Goal: Information Seeking & Learning: Learn about a topic

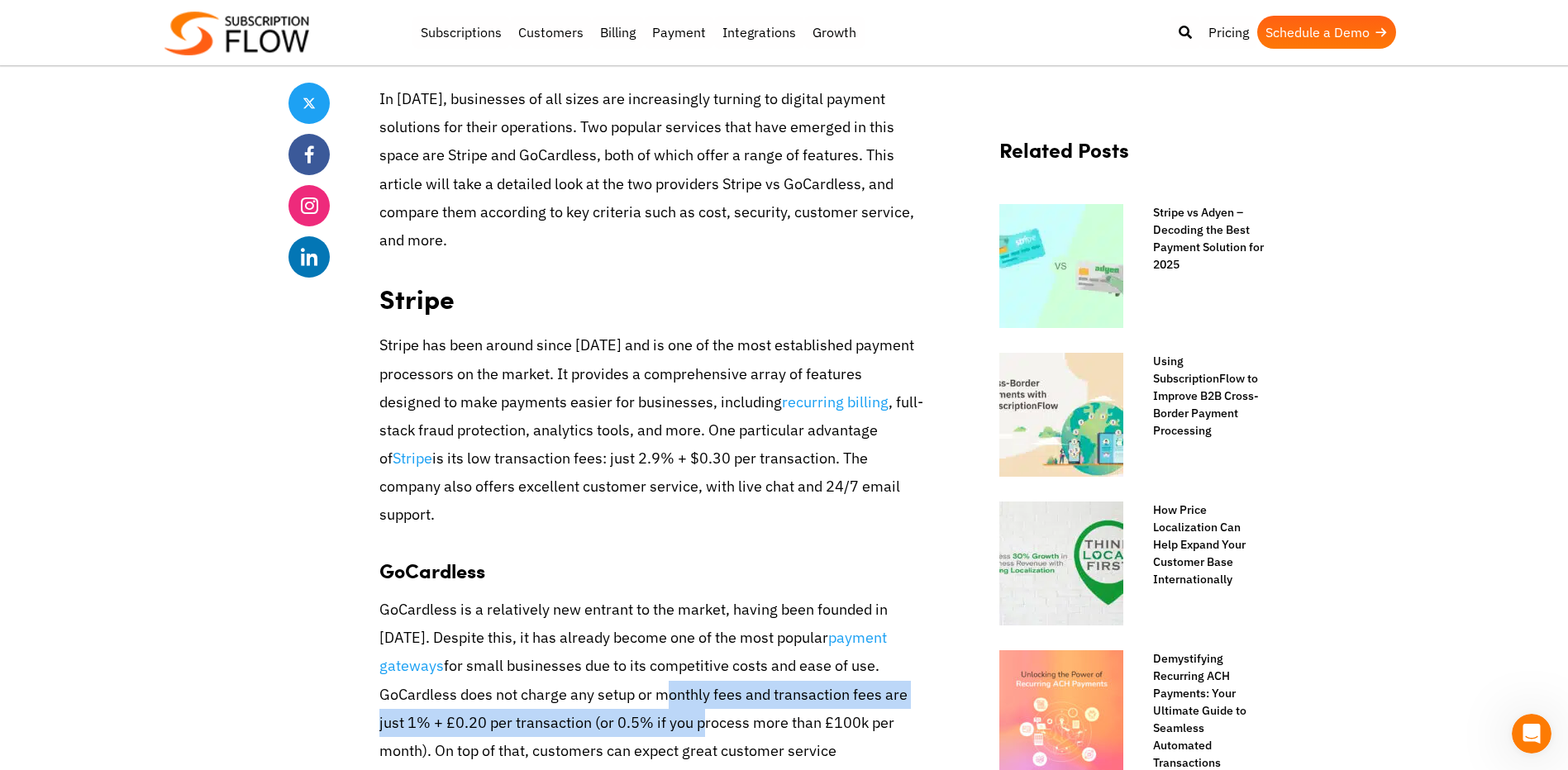
drag, startPoint x: 552, startPoint y: 668, endPoint x: 554, endPoint y: 684, distance: 16.1
click at [554, 684] on p "GoCardless is a relatively new entrant to the market, having been founded in [D…" at bounding box center [653, 709] width 546 height 227
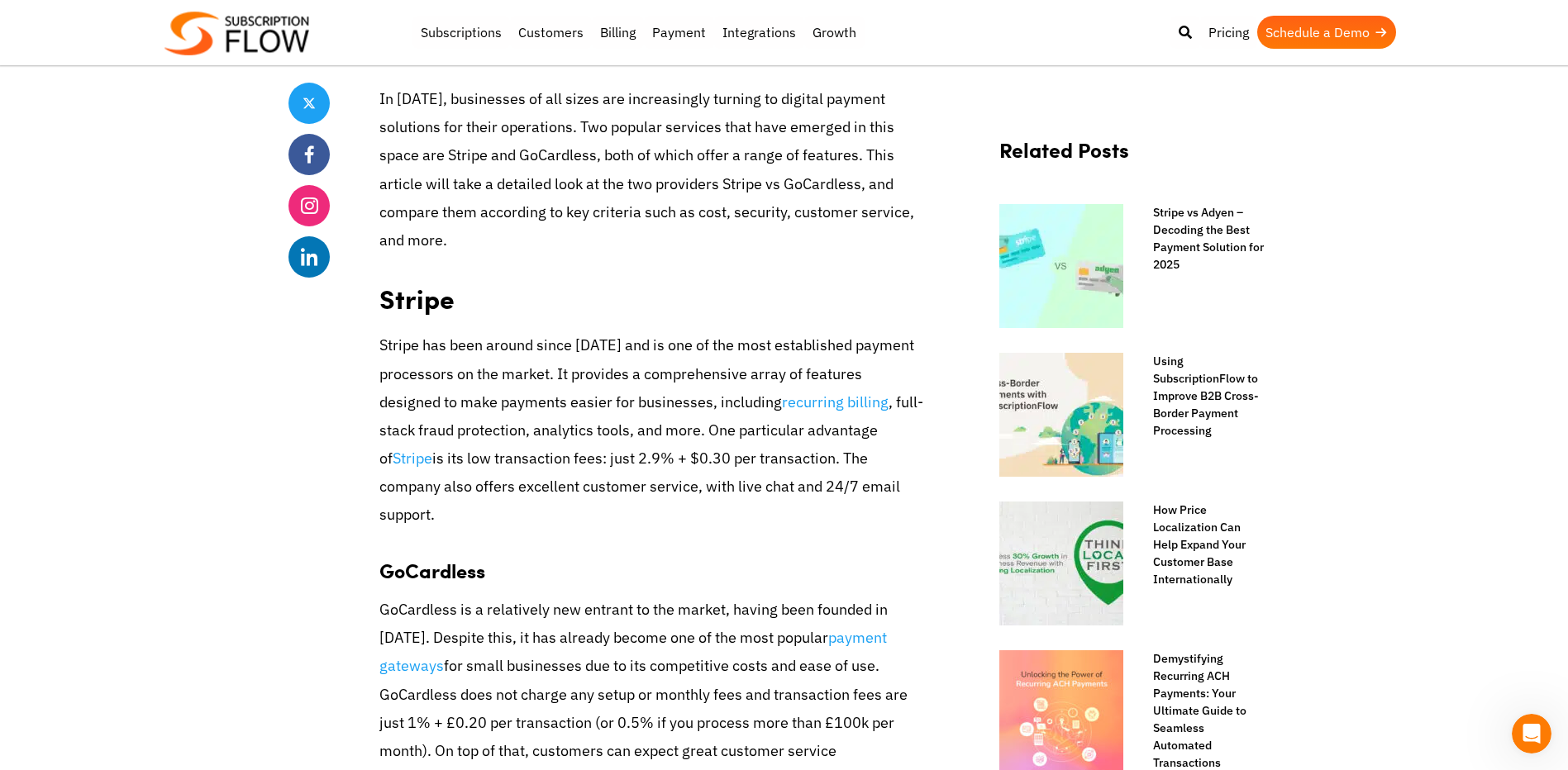
drag, startPoint x: 554, startPoint y: 684, endPoint x: 440, endPoint y: 665, distance: 115.6
click at [440, 664] on p "GoCardless is a relatively new entrant to the market, having been founded in [D…" at bounding box center [653, 709] width 546 height 227
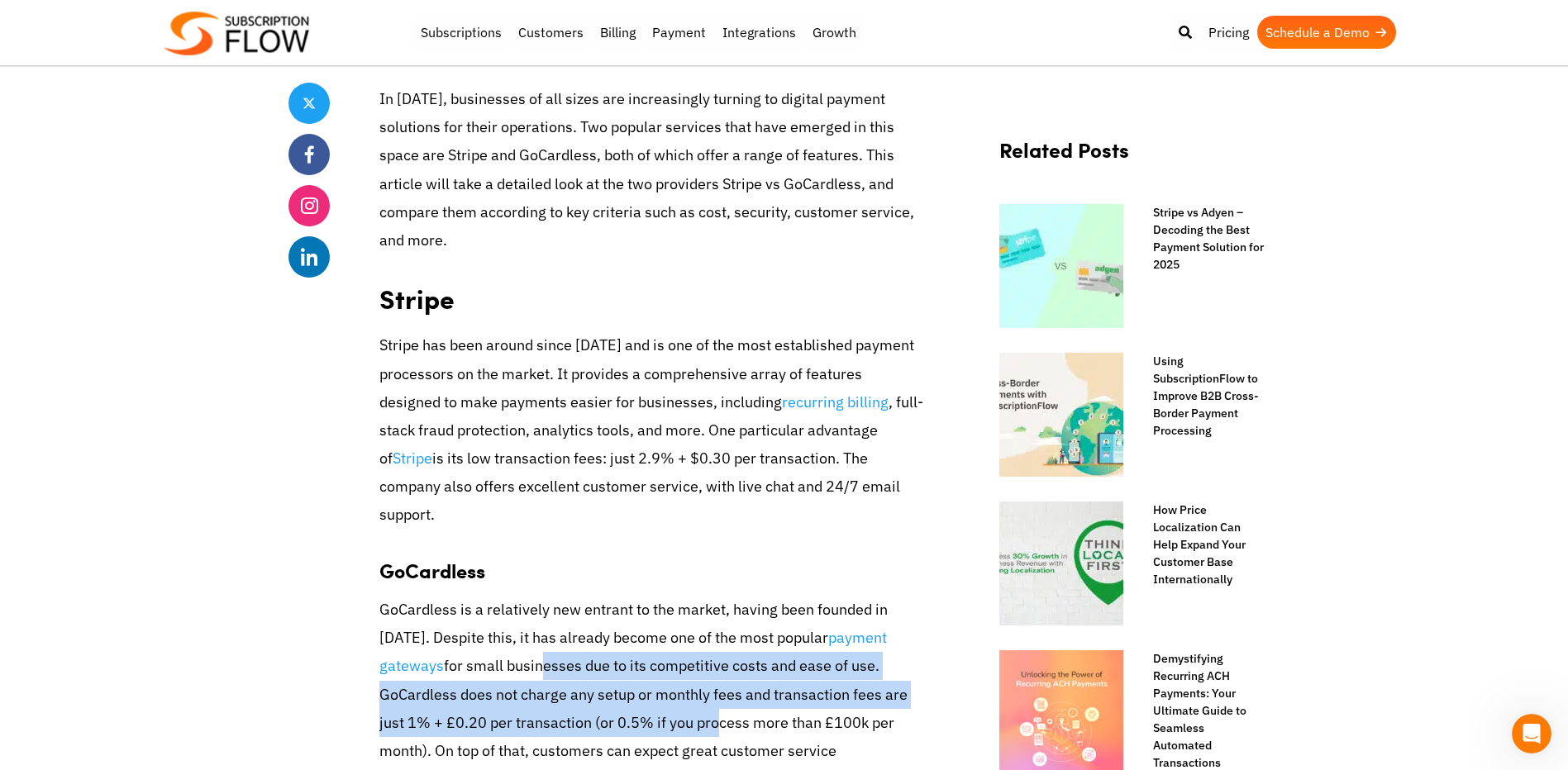
drag, startPoint x: 446, startPoint y: 643, endPoint x: 568, endPoint y: 701, distance: 135.1
click at [568, 701] on p "GoCardless is a relatively new entrant to the market, having been founded in [D…" at bounding box center [653, 709] width 546 height 227
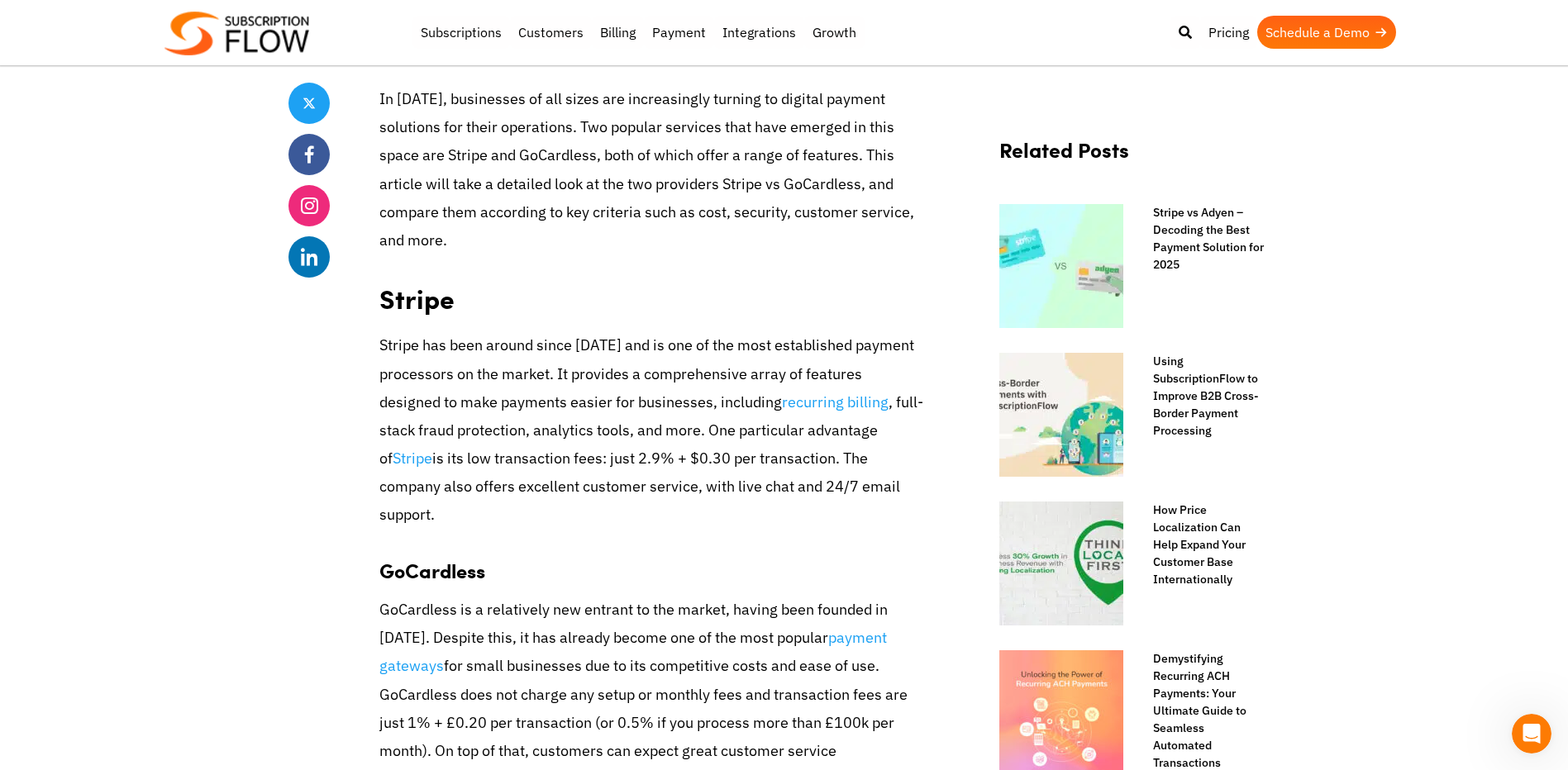
drag, startPoint x: 568, startPoint y: 701, endPoint x: 492, endPoint y: 613, distance: 116.3
click at [492, 613] on p "GoCardless is a relatively new entrant to the market, having been founded in [D…" at bounding box center [653, 709] width 546 height 227
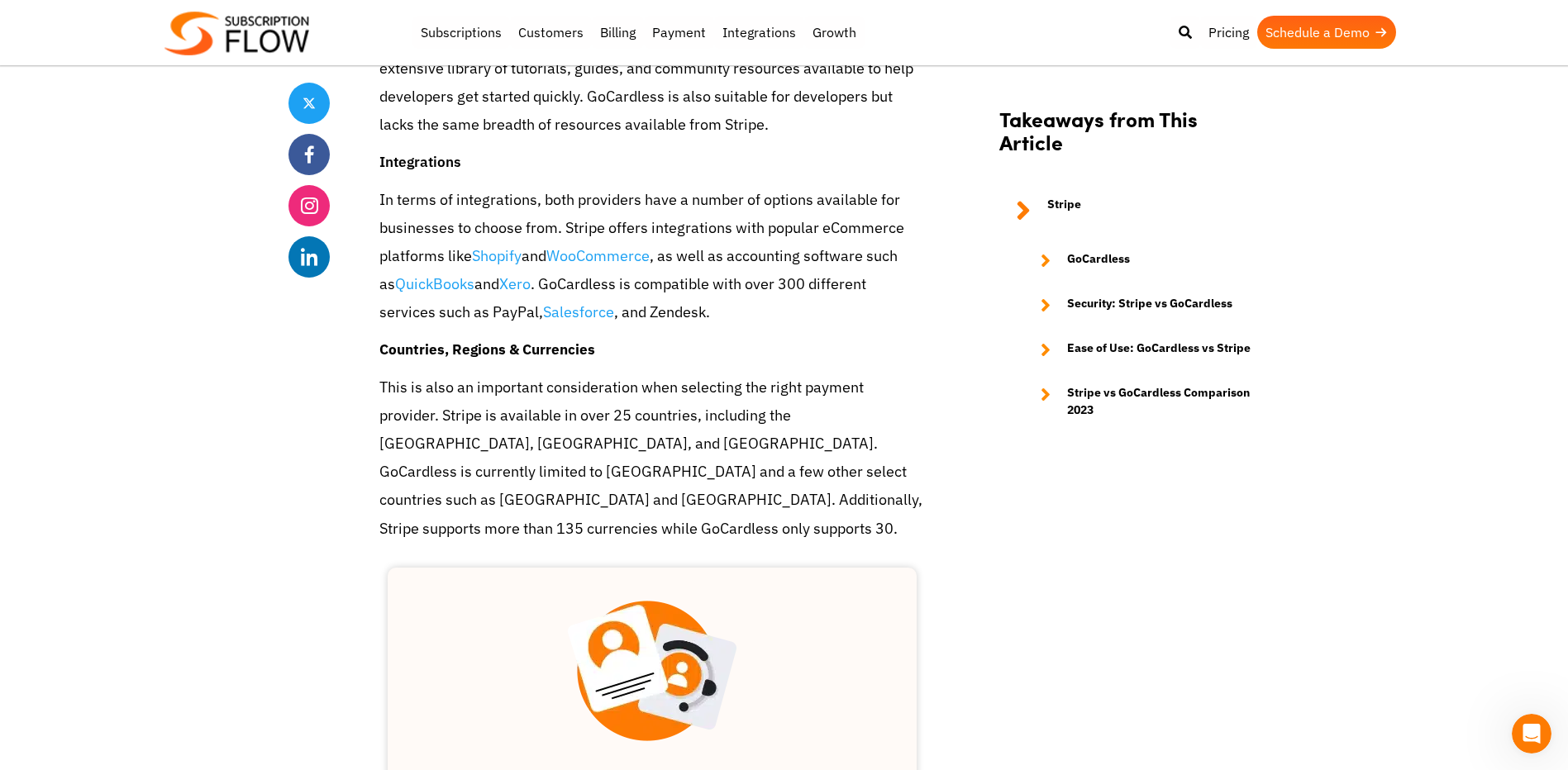
scroll to position [2149, 0]
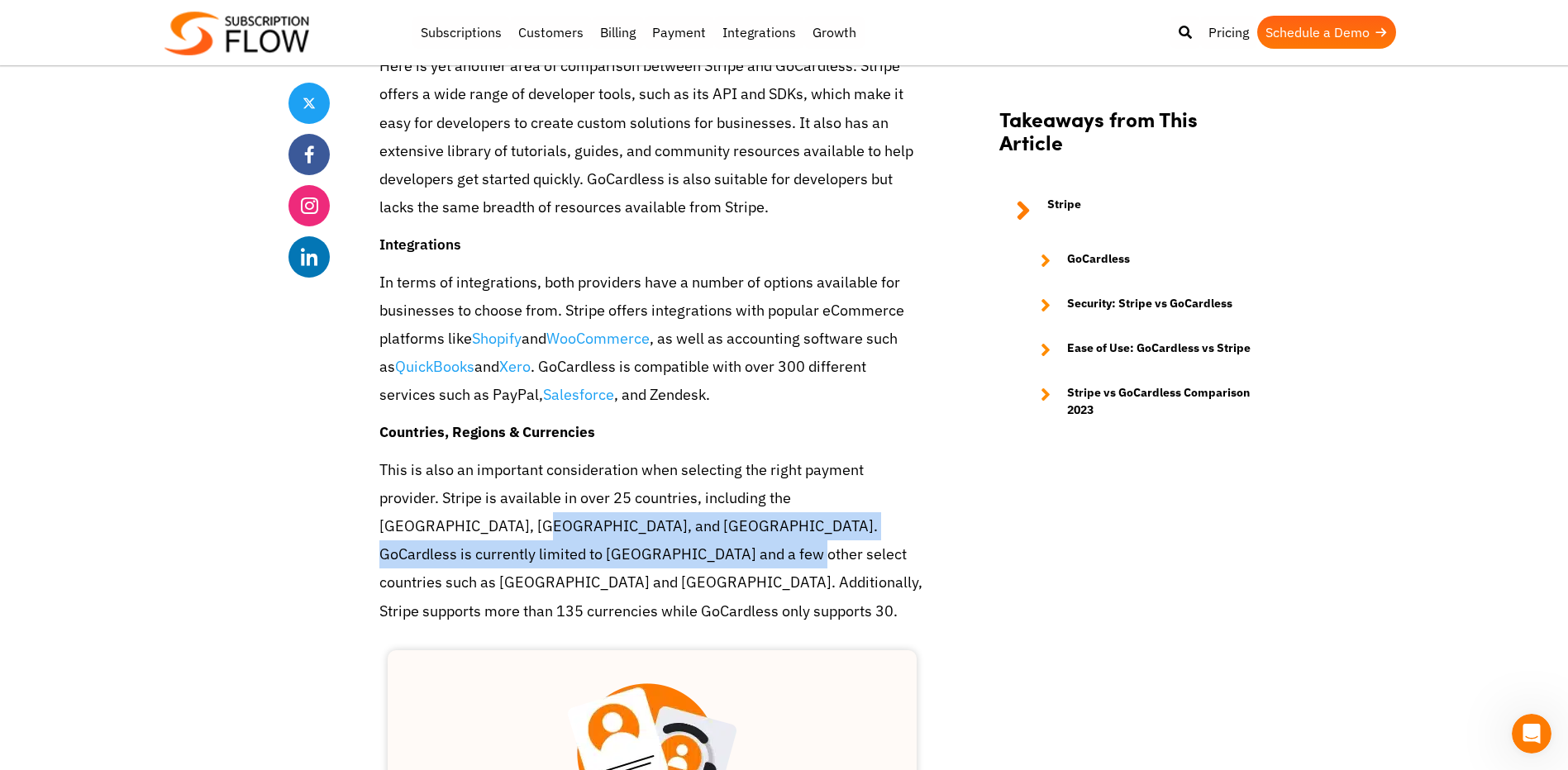
drag, startPoint x: 387, startPoint y: 467, endPoint x: 527, endPoint y: 509, distance: 146.2
click at [528, 509] on p "This is also an important consideration when selecting the right payment provid…" at bounding box center [653, 540] width 546 height 170
drag, startPoint x: 527, startPoint y: 509, endPoint x: 433, endPoint y: 477, distance: 99.3
click at [433, 477] on p "This is also an important consideration when selecting the right payment provid…" at bounding box center [653, 540] width 546 height 170
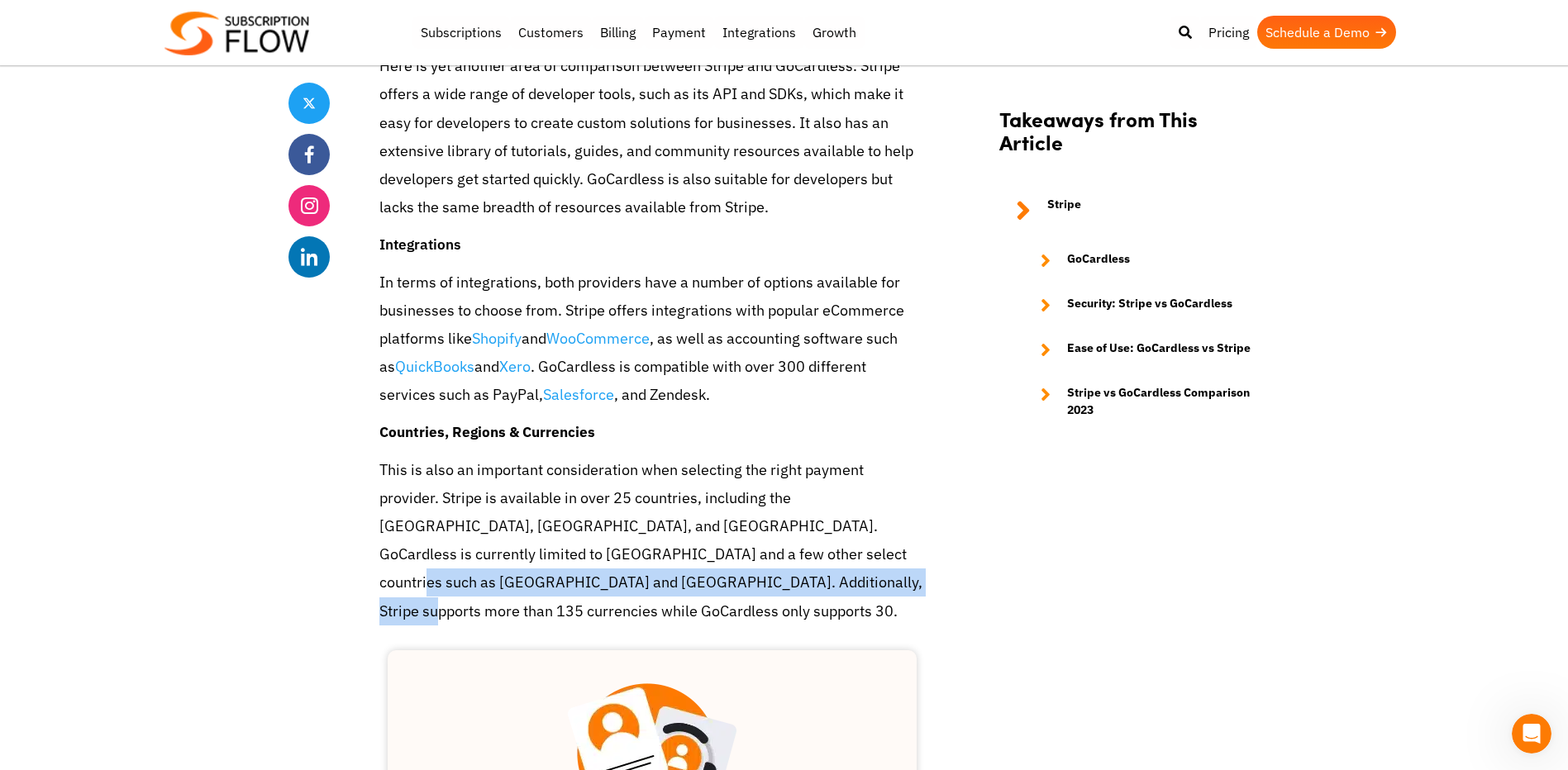
drag, startPoint x: 649, startPoint y: 493, endPoint x: 650, endPoint y: 540, distance: 47.0
click at [650, 540] on p "This is also an important consideration when selecting the right payment provid…" at bounding box center [653, 540] width 546 height 170
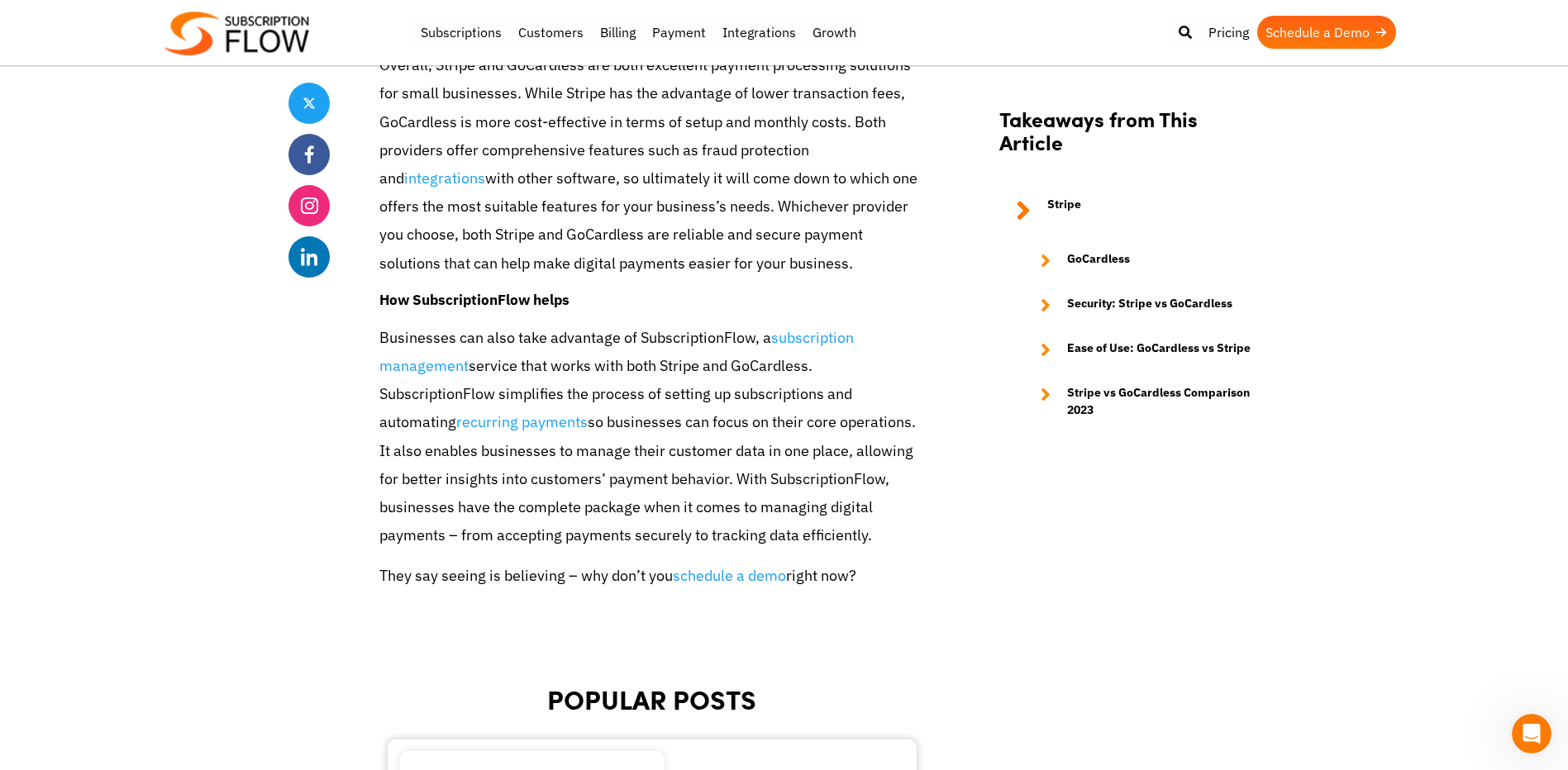
scroll to position [3141, 0]
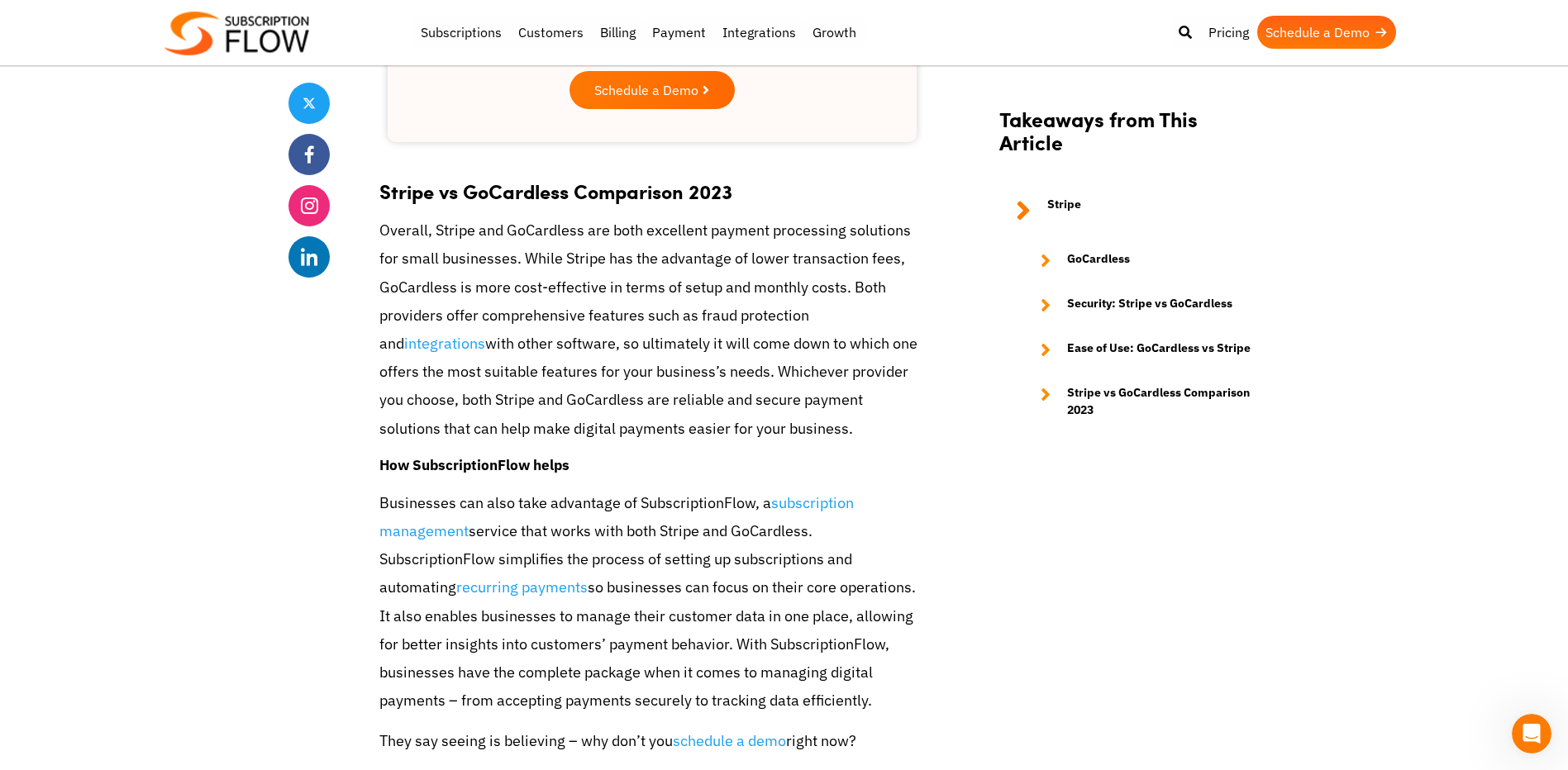
click at [842, 489] on p "Businesses can also take advantage of SubscriptionFlow, a subscription manageme…" at bounding box center [653, 602] width 546 height 227
